Goal: Task Accomplishment & Management: Manage account settings

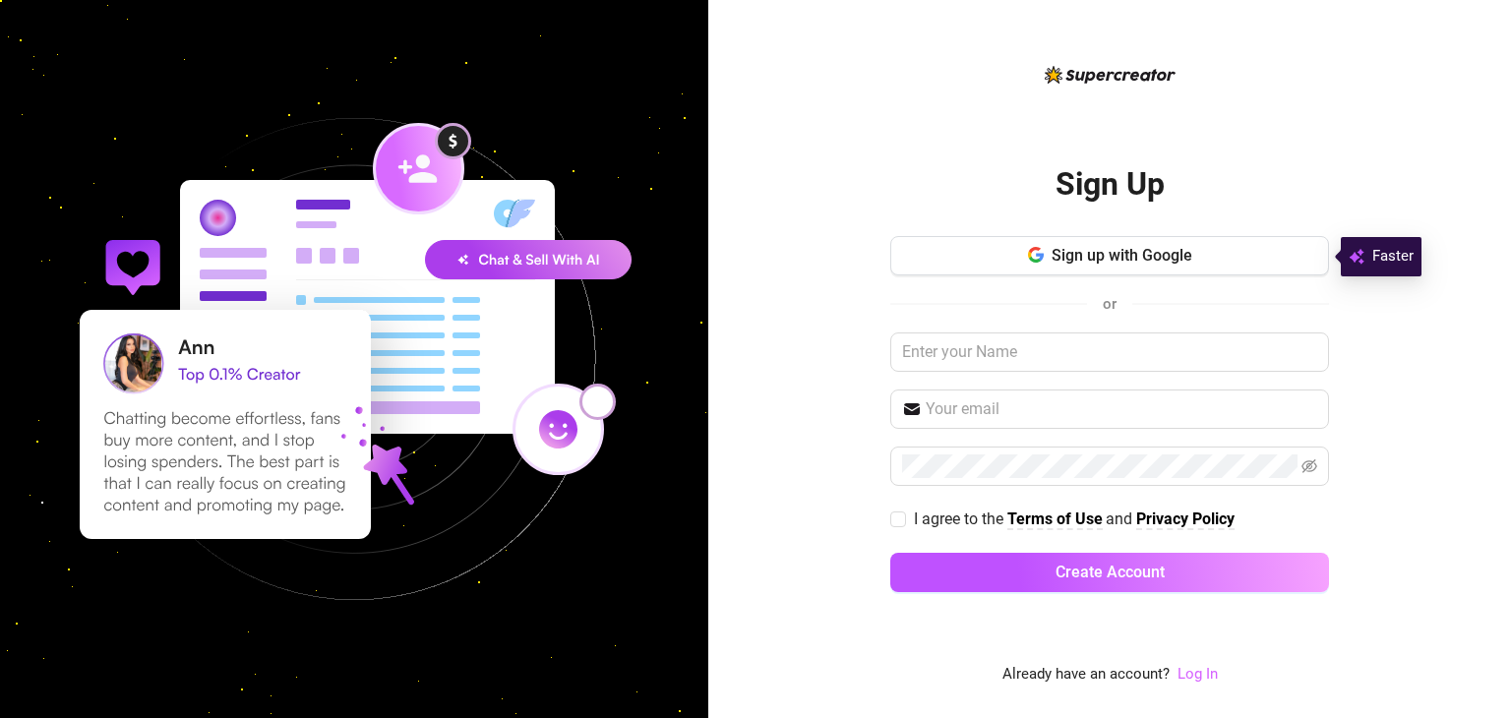
click at [1189, 674] on link "Log In" at bounding box center [1197, 674] width 40 height 18
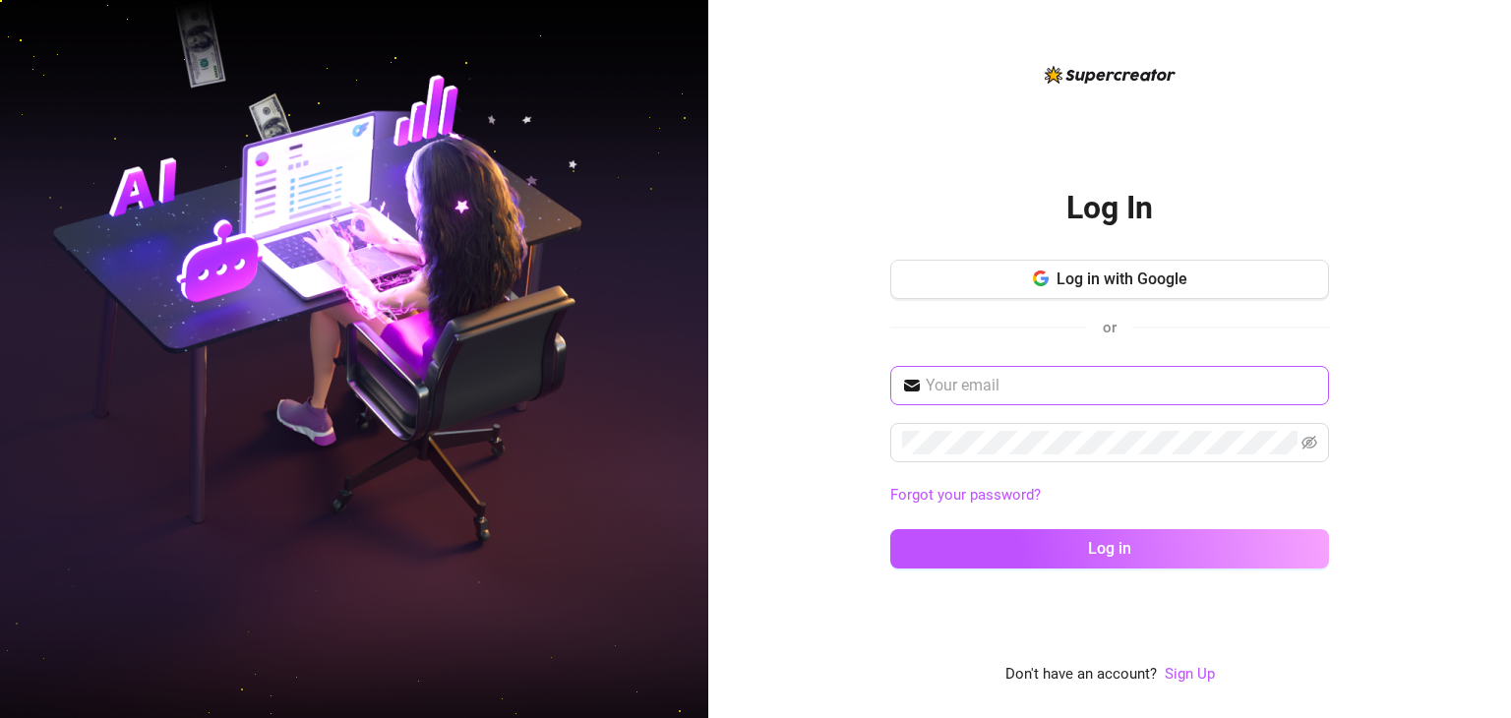
click at [1126, 371] on span at bounding box center [1109, 385] width 439 height 39
click at [1125, 387] on input "text" at bounding box center [1120, 386] width 391 height 24
paste input "[EMAIL_ADDRESS][DOMAIN_NAME]"
type input "[EMAIL_ADDRESS][DOMAIN_NAME]"
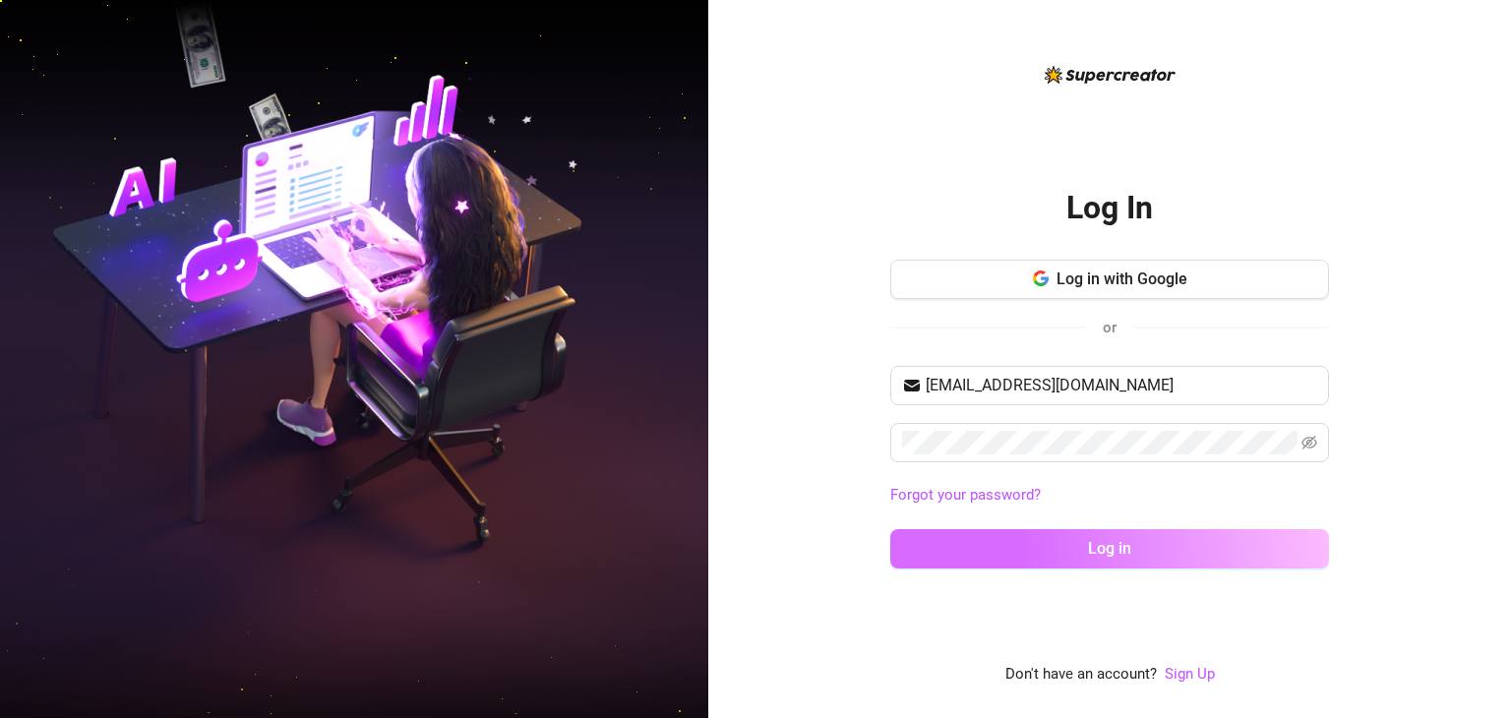
click at [1117, 530] on button "Log in" at bounding box center [1109, 548] width 439 height 39
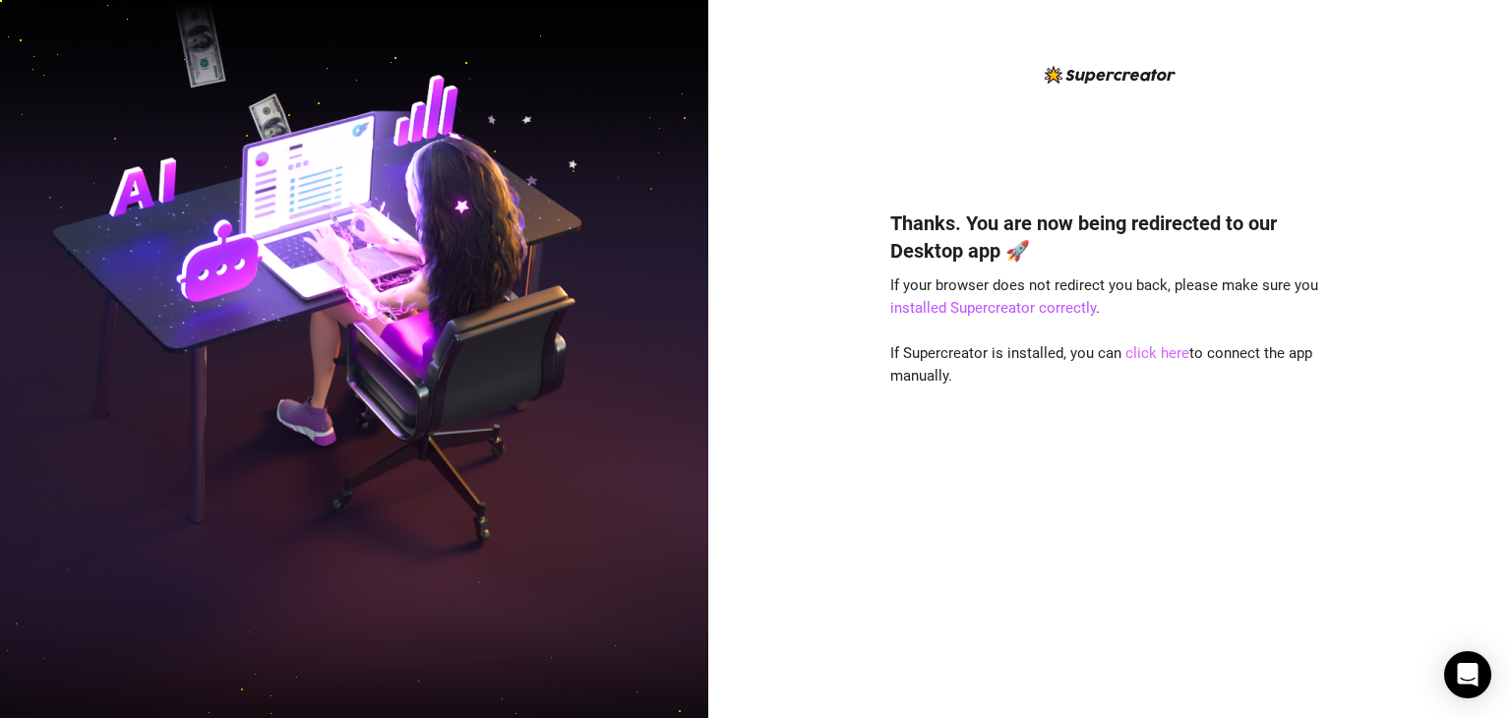
click at [1149, 361] on link "click here" at bounding box center [1157, 353] width 64 height 18
click at [1168, 347] on link "click here" at bounding box center [1157, 353] width 64 height 18
